Goal: Information Seeking & Learning: Stay updated

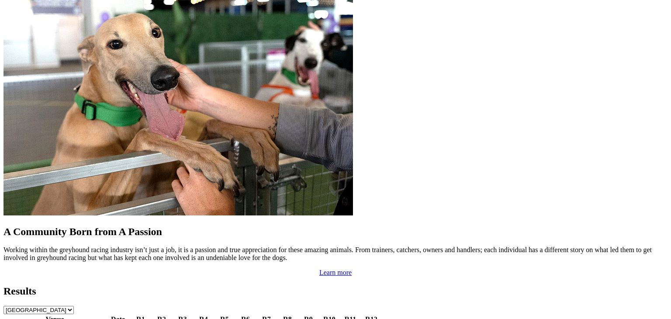
scroll to position [710, 0]
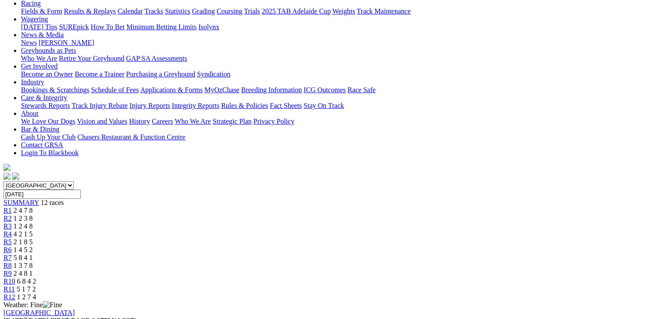
scroll to position [80, 0]
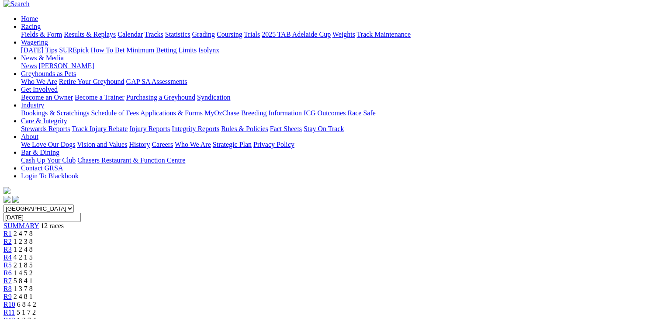
click at [12, 293] on link "R9" at bounding box center [7, 296] width 8 height 7
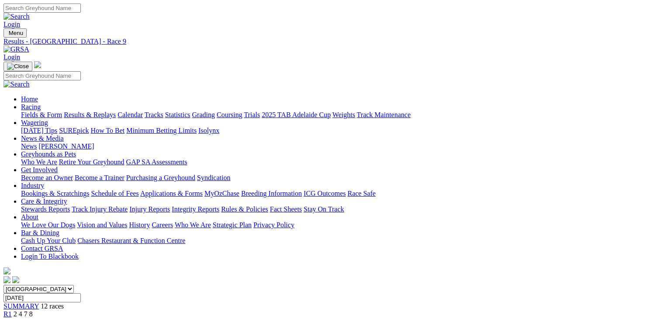
click at [41, 103] on link "Racing" at bounding box center [31, 106] width 20 height 7
click at [29, 45] on img at bounding box center [16, 49] width 26 height 8
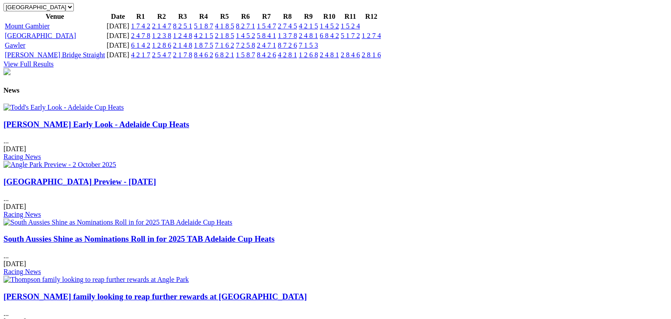
scroll to position [1003, 0]
click at [307, 291] on link "Thompson family looking to reap further rewards at Angle Park" at bounding box center [154, 295] width 303 height 9
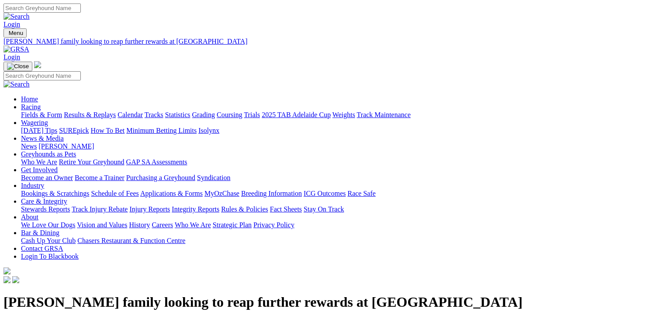
click at [94, 142] on link "[PERSON_NAME]" at bounding box center [65, 145] width 55 height 7
click at [64, 135] on link "News & Media" at bounding box center [42, 138] width 43 height 7
click at [37, 142] on link "News" at bounding box center [29, 145] width 16 height 7
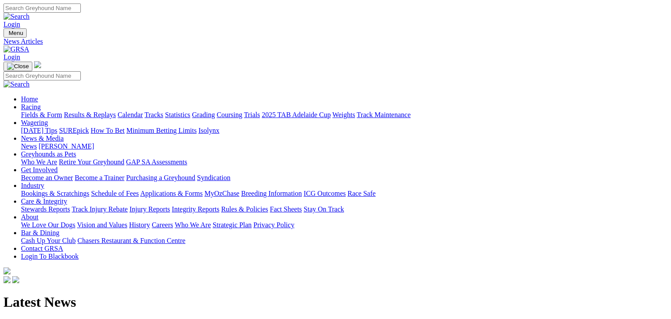
click at [29, 45] on img at bounding box center [16, 49] width 26 height 8
